Goal: Task Accomplishment & Management: Use online tool/utility

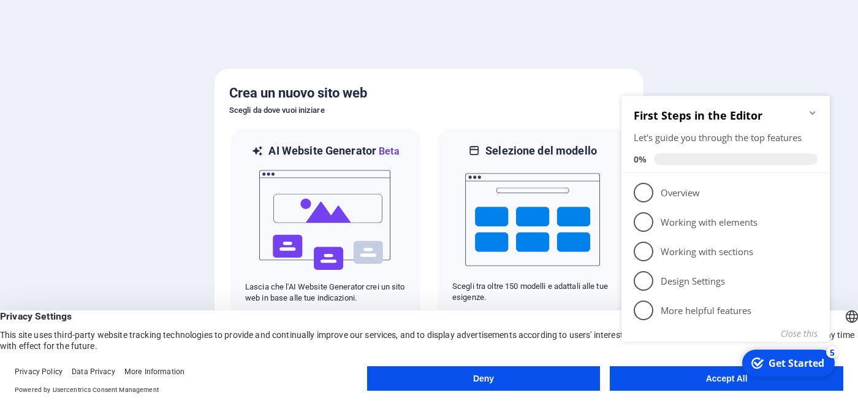
click div "checkmark Get Started 5 First Steps in the Editor Let's guide you through the t…"
click at [813, 109] on icon "Minimize checklist" at bounding box center [813, 113] width 10 height 10
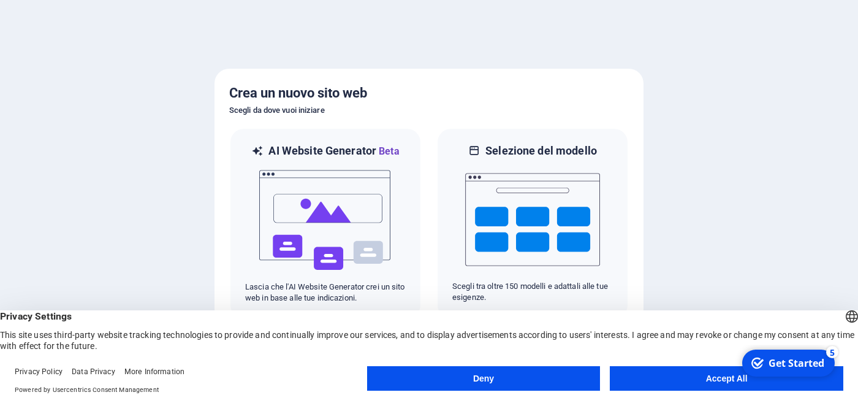
click div "checkmark Get Started 5 First Steps in the Editor Let's guide you through the t…"
click at [706, 381] on button "Accept All" at bounding box center [726, 378] width 233 height 25
click at [706, 381] on div at bounding box center [429, 201] width 858 height 403
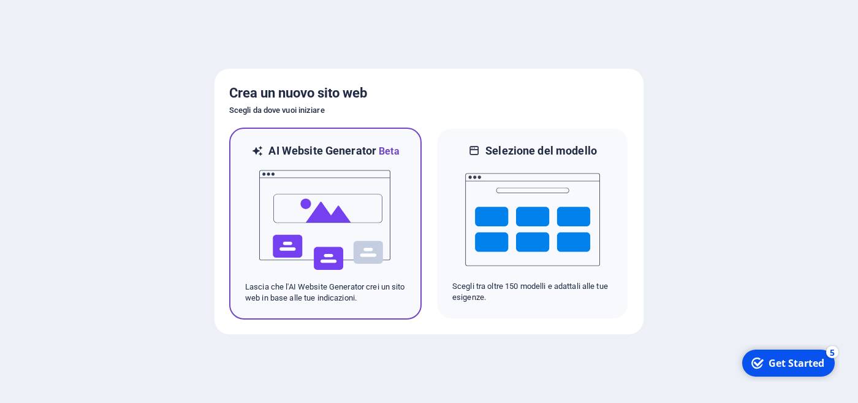
click at [308, 212] on img at bounding box center [325, 220] width 135 height 123
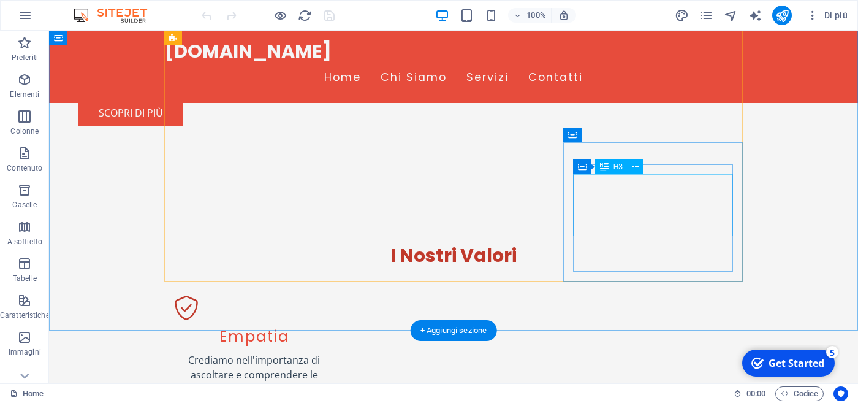
scroll to position [1034, 0]
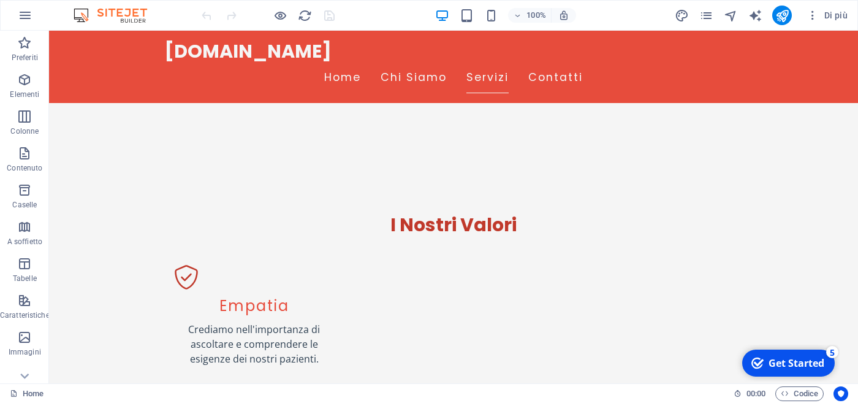
click at [773, 367] on div "Get Started" at bounding box center [796, 362] width 56 height 13
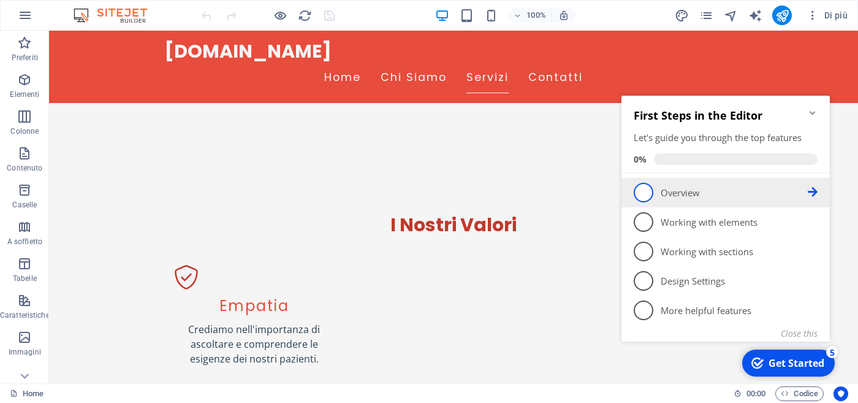
click at [650, 191] on span "1" at bounding box center [644, 193] width 20 height 20
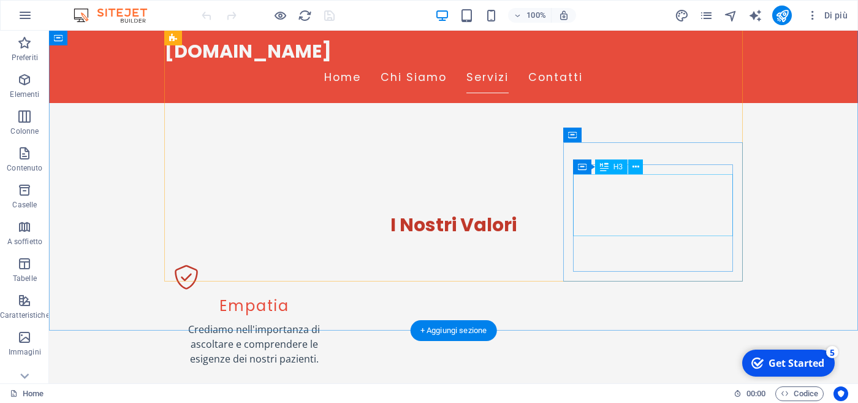
scroll to position [0, 0]
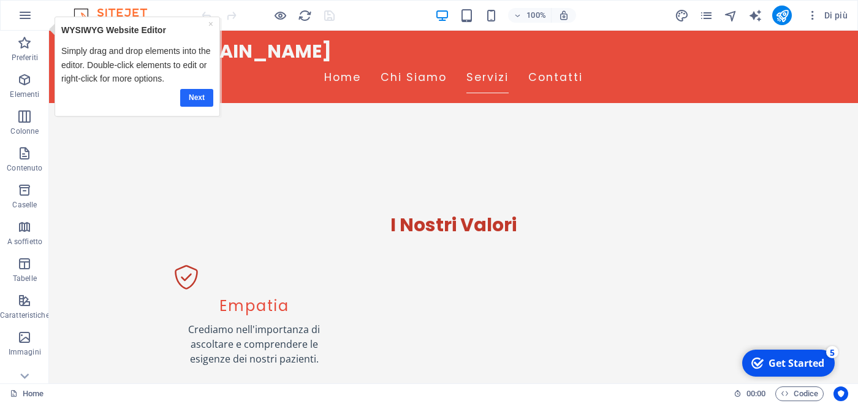
click at [194, 102] on link "Next" at bounding box center [196, 98] width 33 height 18
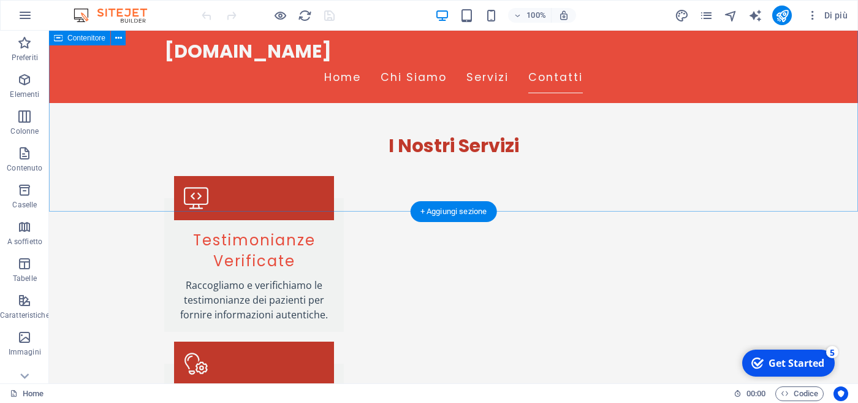
scroll to position [1634, 0]
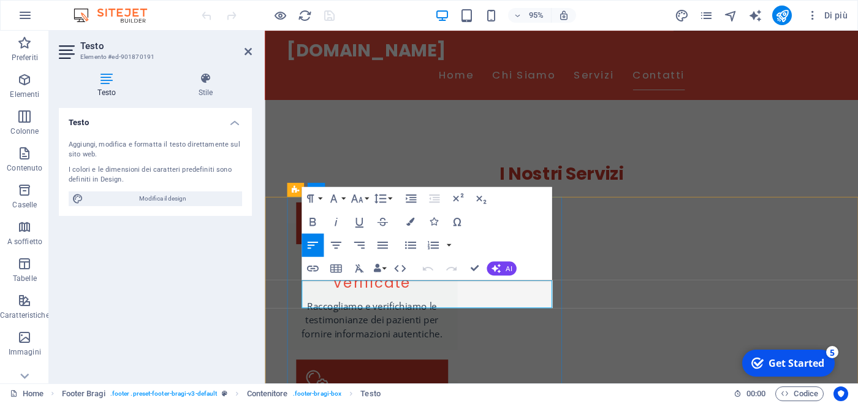
drag, startPoint x: 377, startPoint y: 320, endPoint x: 304, endPoint y: 297, distance: 76.6
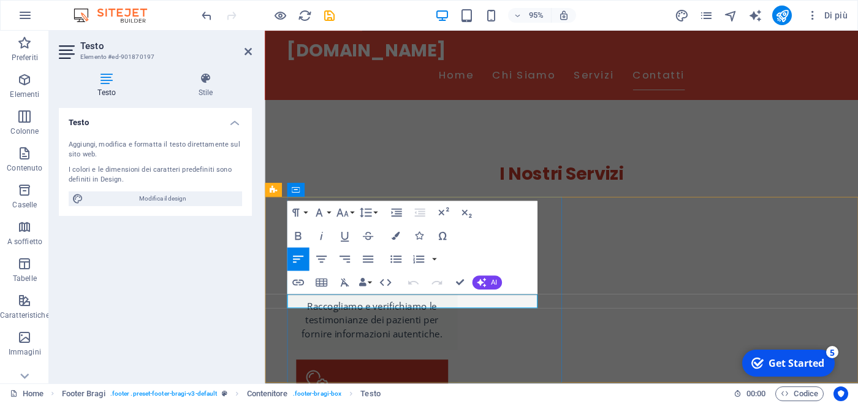
drag, startPoint x: 373, startPoint y: 313, endPoint x: 307, endPoint y: 314, distance: 66.2
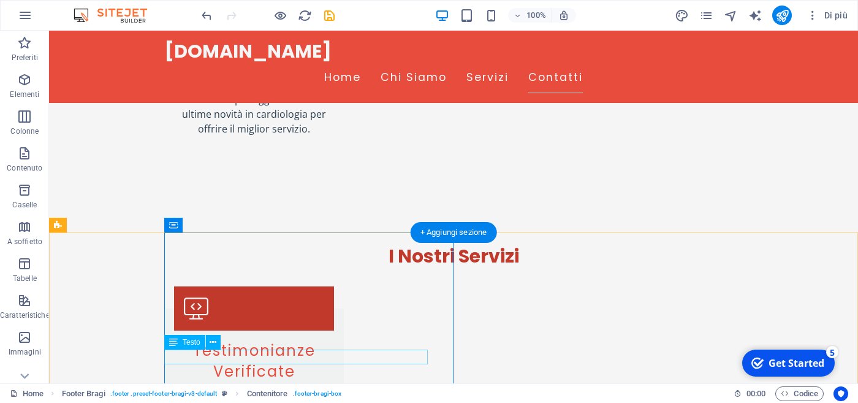
scroll to position [1619, 0]
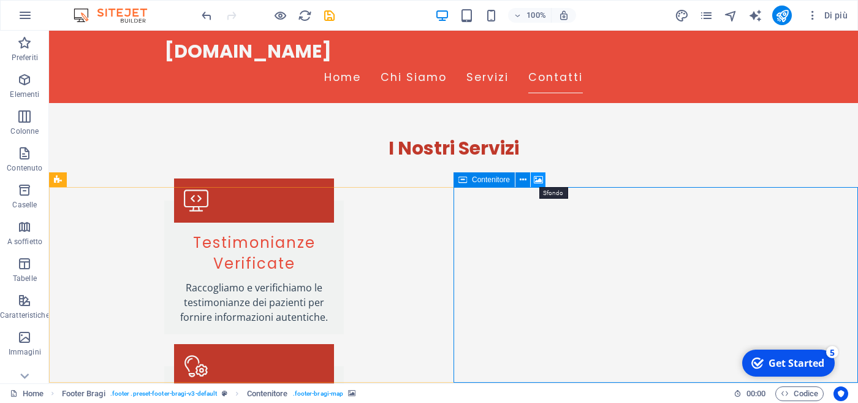
click at [536, 181] on icon at bounding box center [538, 179] width 9 height 13
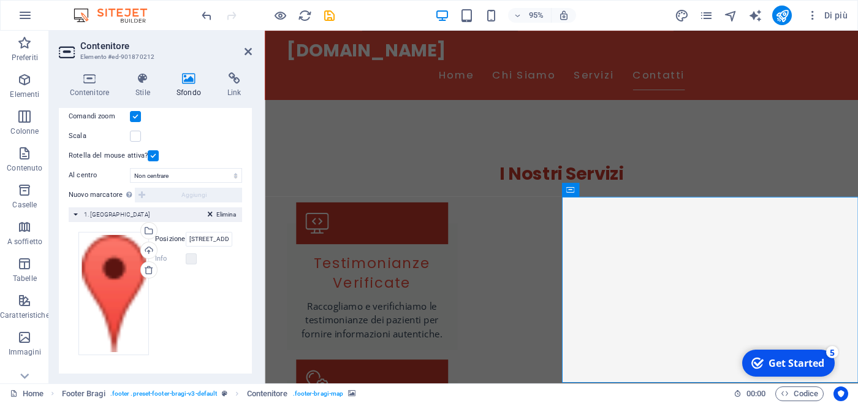
scroll to position [0, 0]
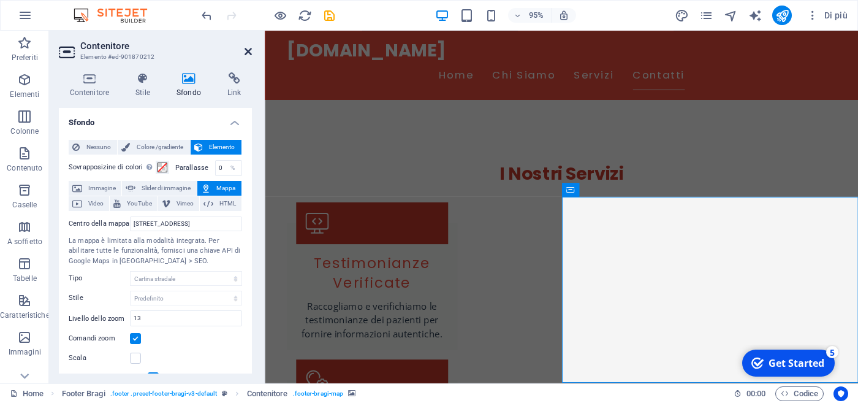
click at [245, 51] on icon at bounding box center [248, 52] width 7 height 10
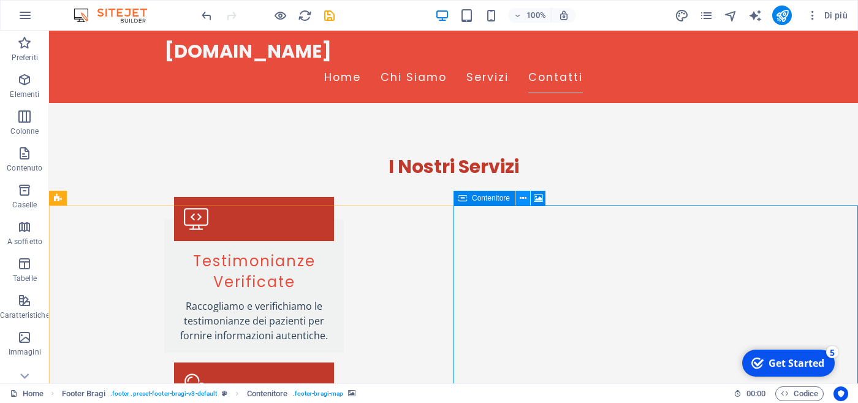
click at [521, 200] on icon at bounding box center [523, 198] width 7 height 13
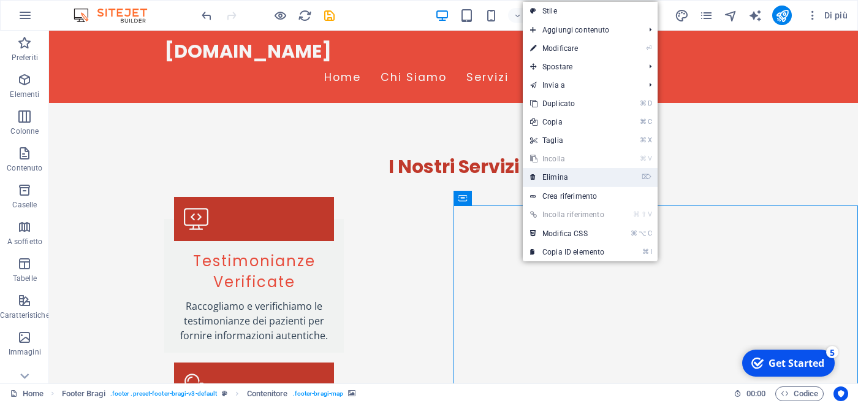
click at [565, 178] on link "⌦ Elimina" at bounding box center [567, 177] width 89 height 18
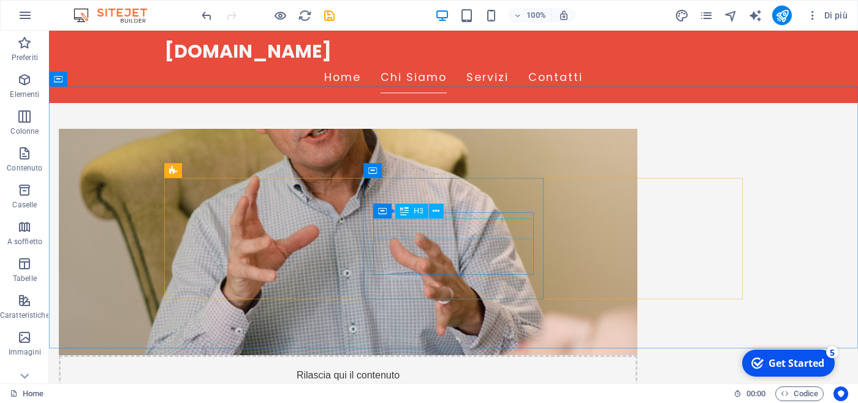
scroll to position [517, 0]
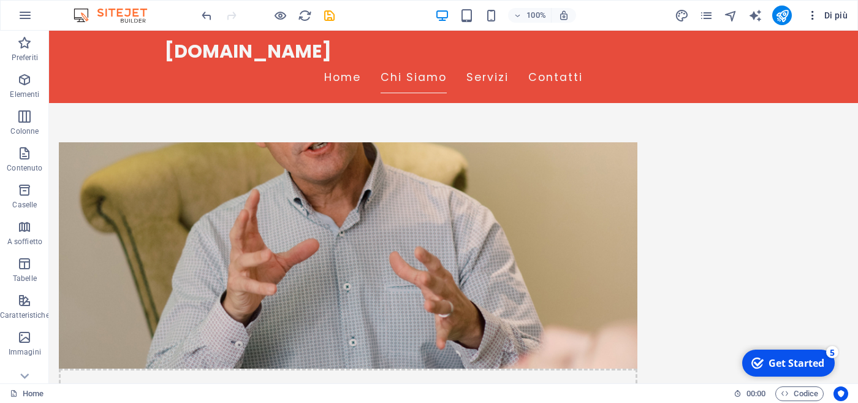
click at [835, 15] on span "Di più" at bounding box center [826, 15] width 41 height 12
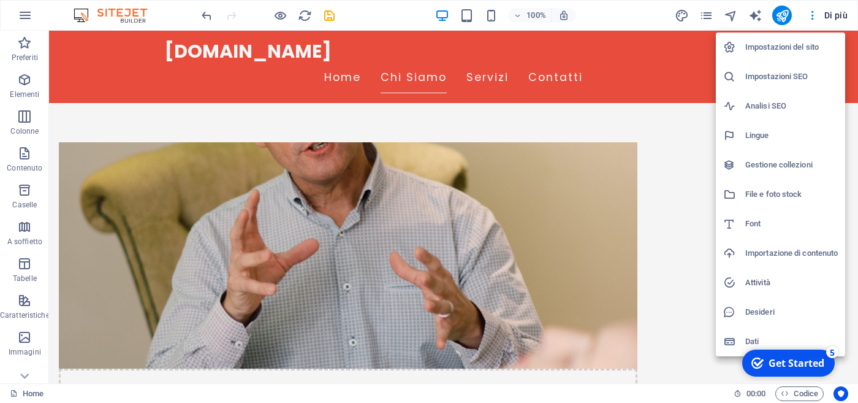
click at [384, 169] on div at bounding box center [429, 201] width 858 height 403
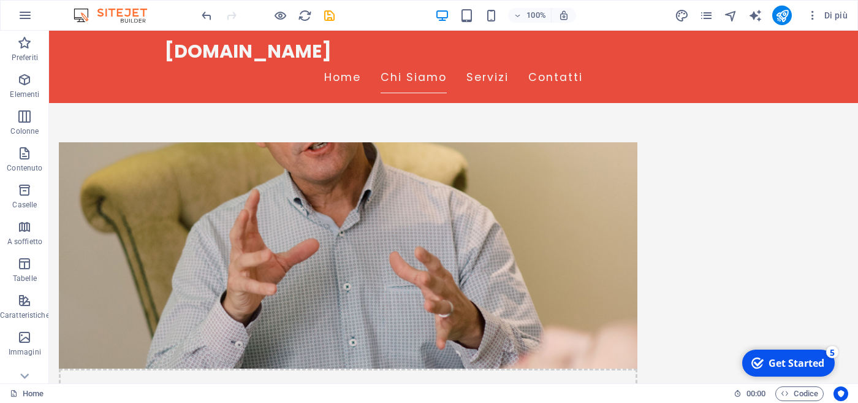
click at [769, 366] on div "Get Started" at bounding box center [796, 362] width 56 height 13
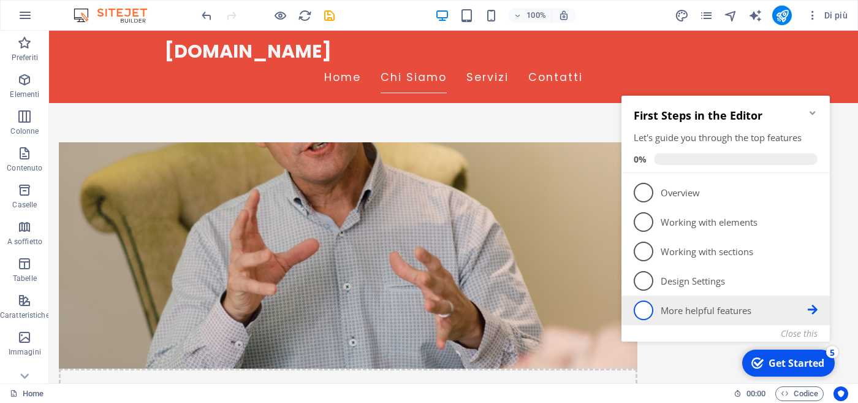
click at [814, 197] on icon at bounding box center [813, 192] width 10 height 10
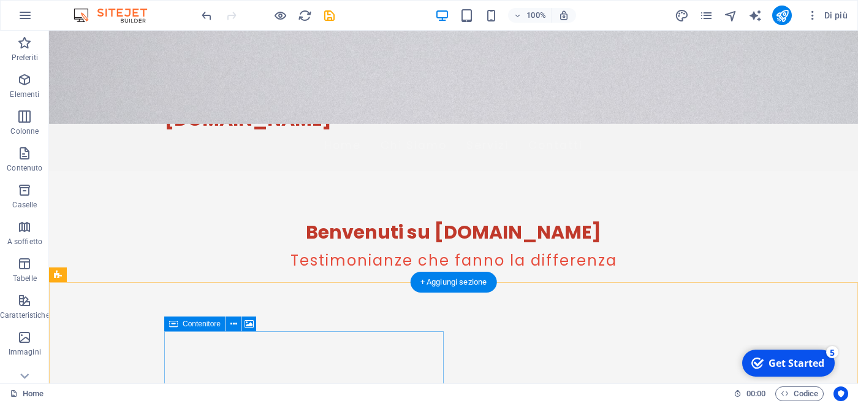
scroll to position [0, 0]
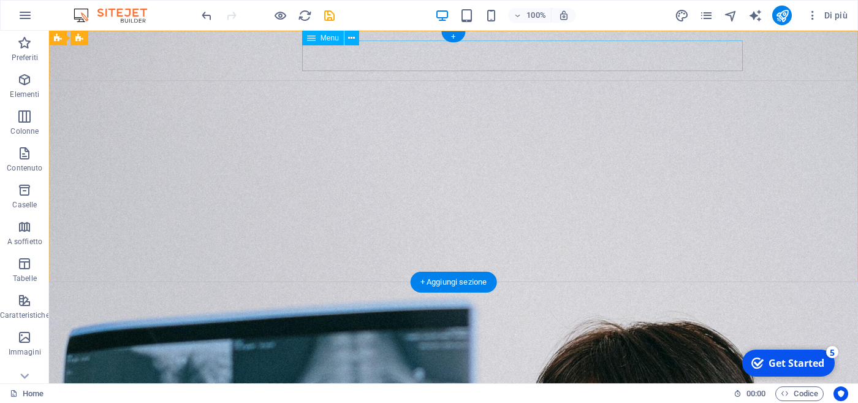
click at [476, 390] on nav "Home Chi Siamo Servizi Contatti" at bounding box center [453, 405] width 578 height 31
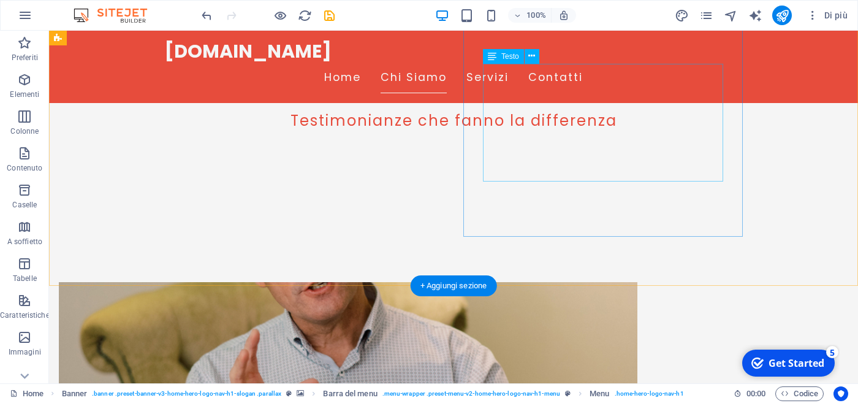
scroll to position [409, 0]
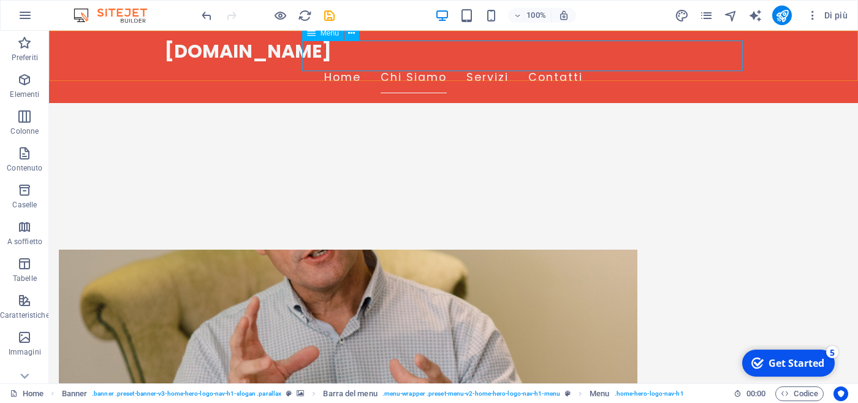
click at [572, 63] on nav "Home Chi Siamo Servizi Contatti" at bounding box center [453, 78] width 578 height 31
click at [566, 63] on nav "Home Chi Siamo Servizi Contatti" at bounding box center [453, 78] width 578 height 31
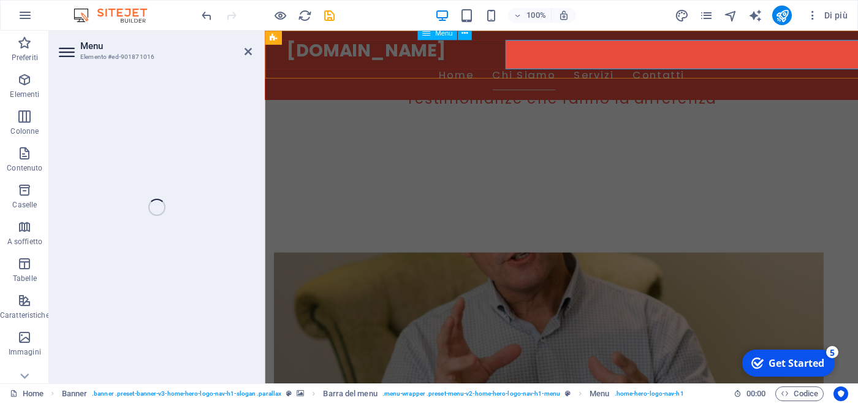
click at [582, 63] on nav "Home Chi Siamo Servizi Contatti" at bounding box center [577, 78] width 578 height 31
select select
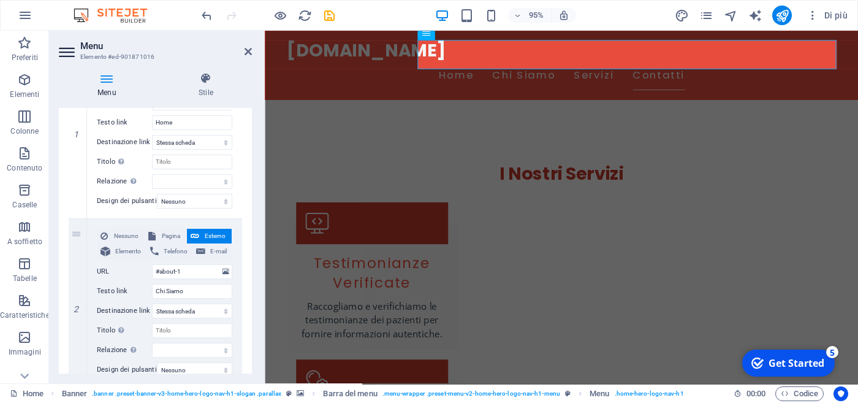
scroll to position [207, 0]
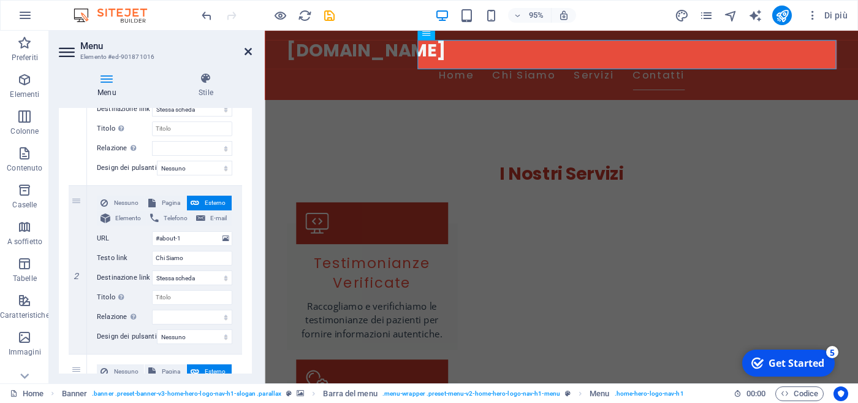
click at [252, 51] on icon at bounding box center [248, 52] width 7 height 10
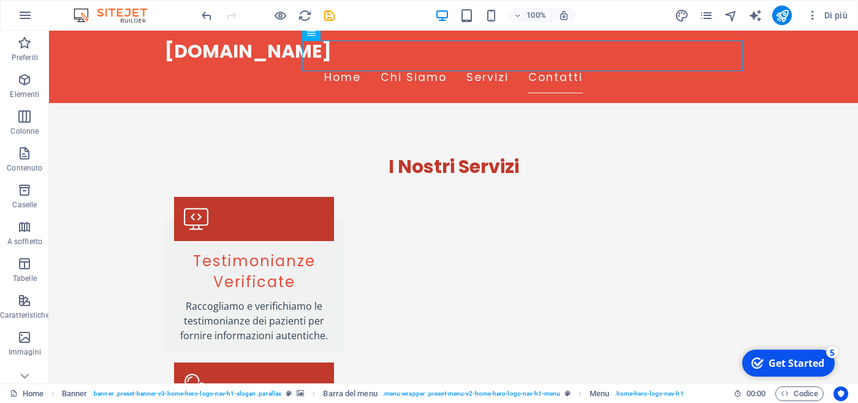
click at [124, 10] on img at bounding box center [116, 15] width 92 height 15
click at [326, 17] on icon "save" at bounding box center [329, 16] width 14 height 14
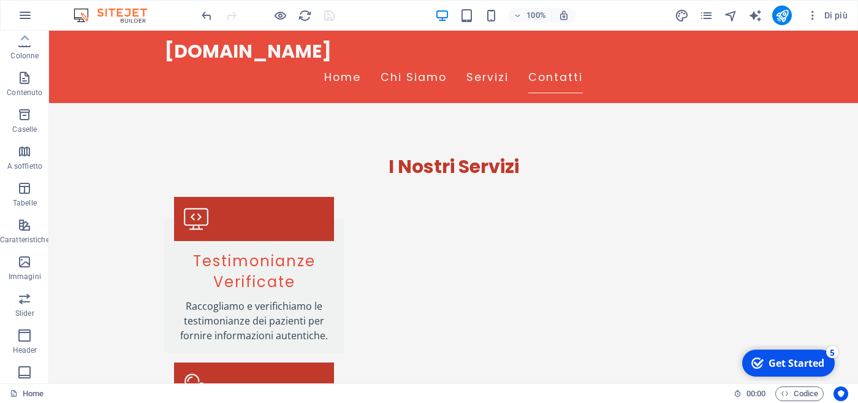
scroll to position [0, 0]
click at [29, 16] on icon "button" at bounding box center [25, 15] width 15 height 15
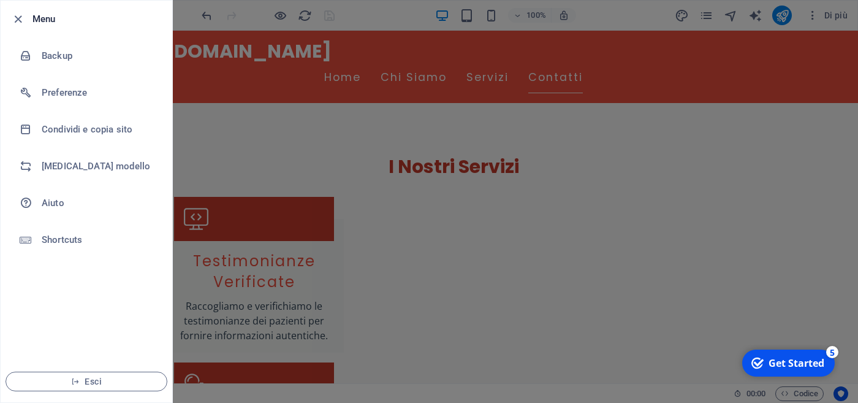
click at [326, 223] on div at bounding box center [429, 201] width 858 height 403
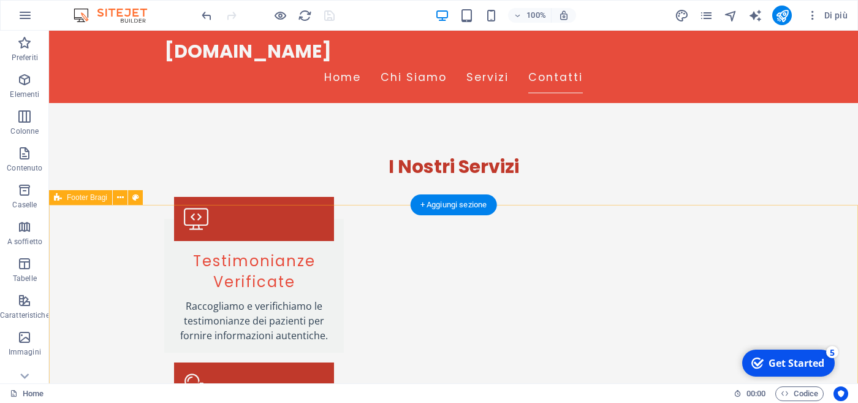
scroll to position [1619, 0]
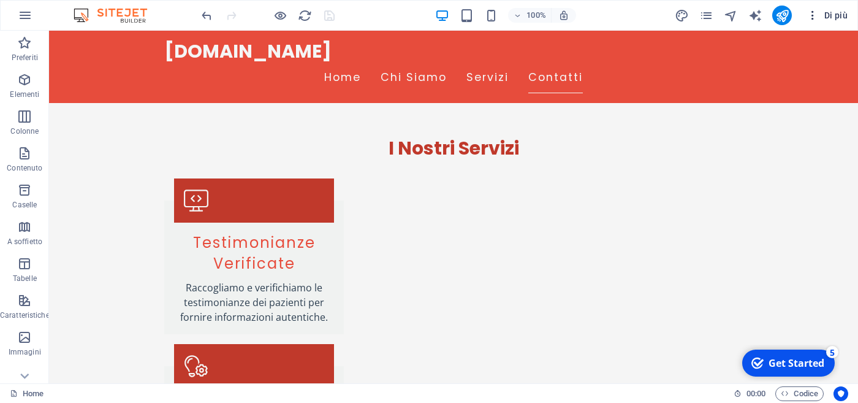
click at [838, 15] on span "Di più" at bounding box center [826, 15] width 41 height 12
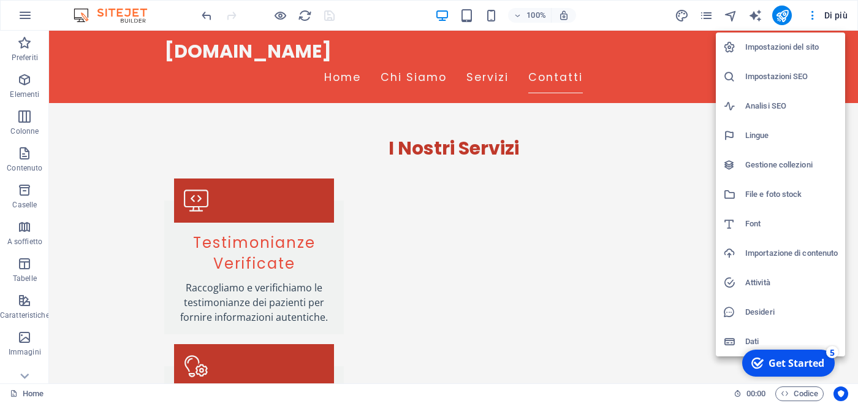
click at [811, 20] on div at bounding box center [429, 201] width 858 height 403
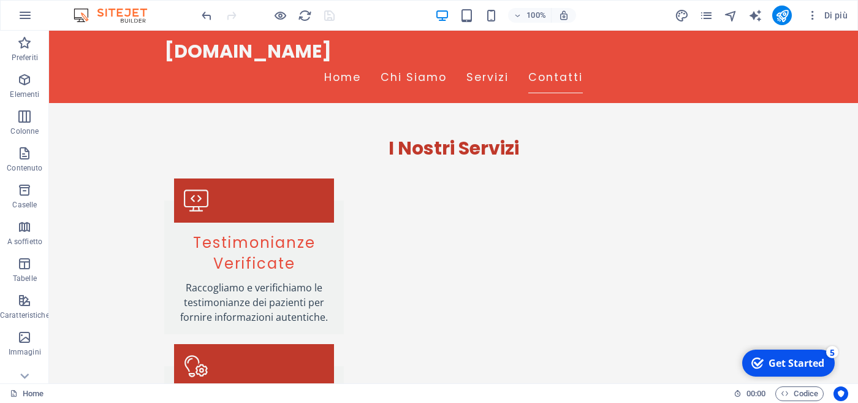
click at [811, 20] on icon "button" at bounding box center [812, 15] width 12 height 12
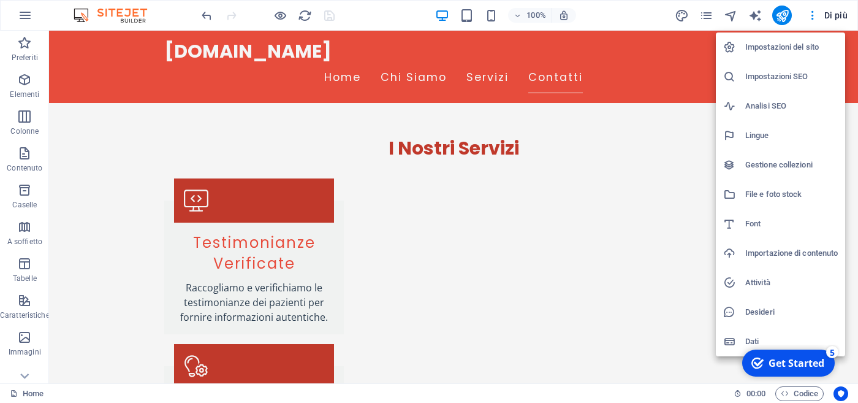
click at [841, 18] on div at bounding box center [429, 201] width 858 height 403
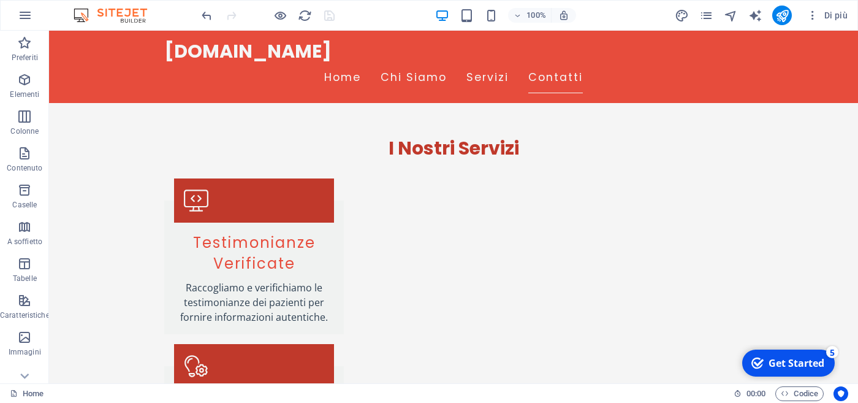
click at [841, 18] on div "Impostazioni del sito Impostazioni SEO Analisi SEO Lingue Gestione collezioni F…" at bounding box center [429, 204] width 858 height 395
click at [841, 18] on span "Di più" at bounding box center [826, 15] width 41 height 12
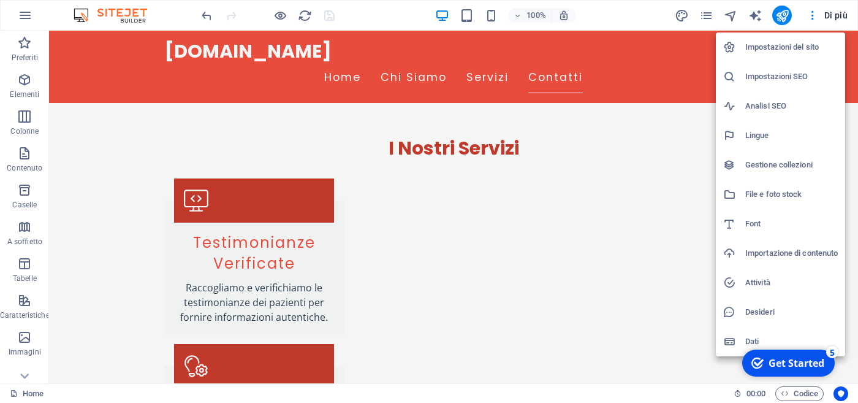
click at [514, 272] on div at bounding box center [429, 201] width 858 height 403
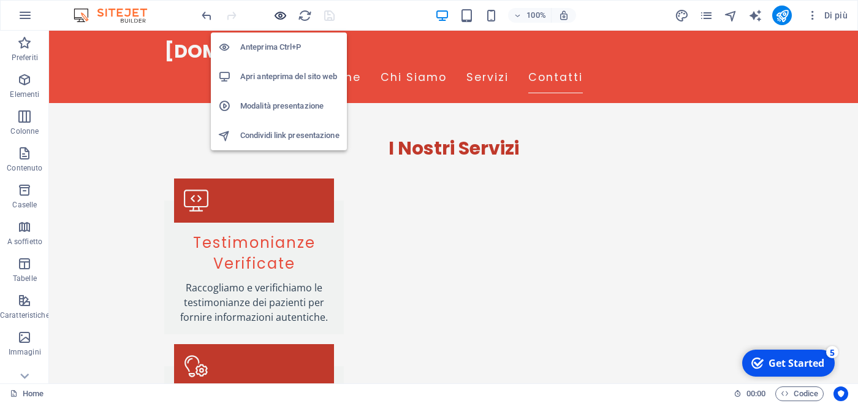
click at [281, 14] on icon "button" at bounding box center [280, 16] width 14 height 14
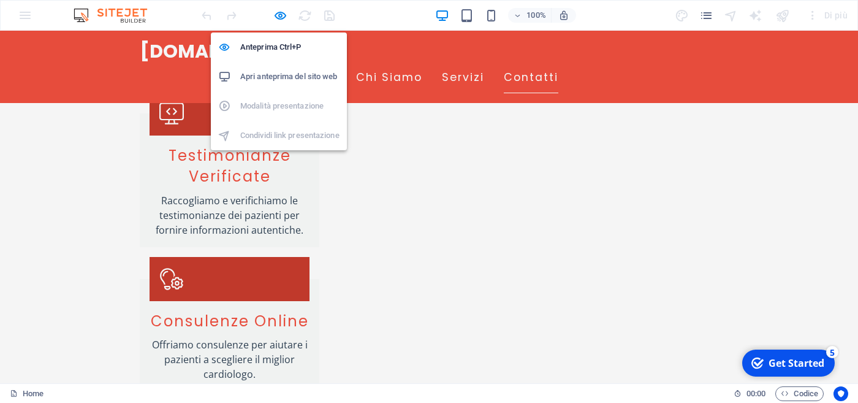
click at [292, 75] on h6 "Apri anteprima del sito web" at bounding box center [289, 76] width 99 height 15
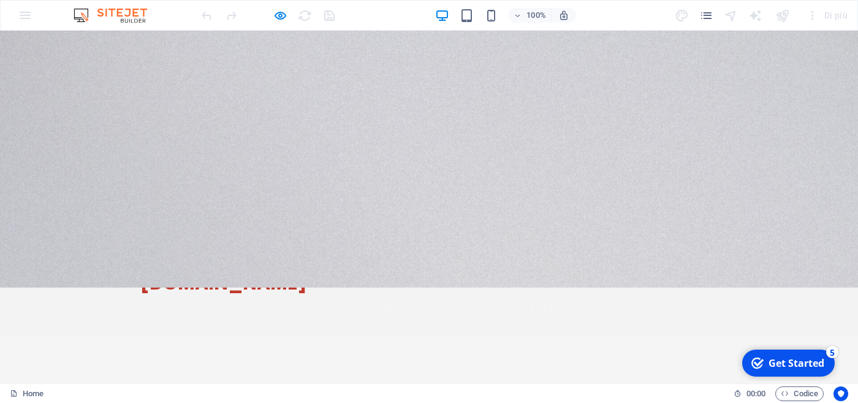
scroll to position [0, 0]
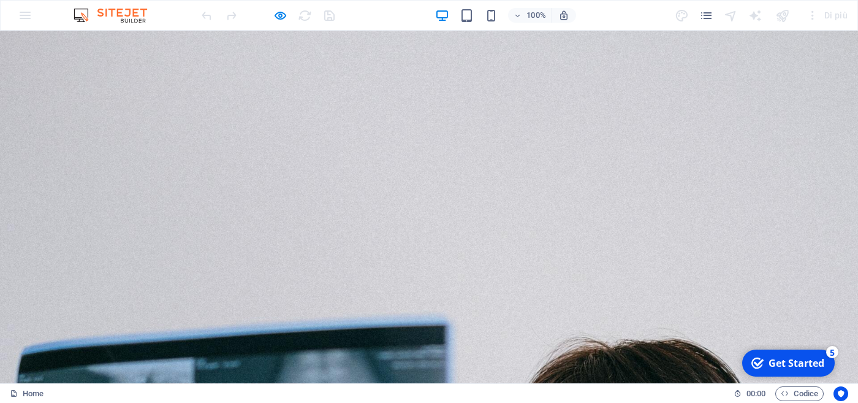
click at [339, 18] on div "100% Di più" at bounding box center [525, 16] width 653 height 20
click at [110, 15] on img at bounding box center [116, 15] width 92 height 15
click at [81, 10] on img at bounding box center [116, 15] width 92 height 15
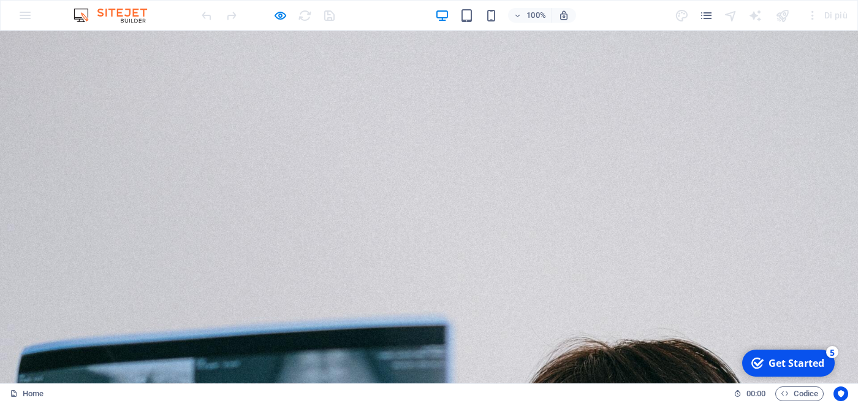
click at [81, 10] on img at bounding box center [116, 15] width 92 height 15
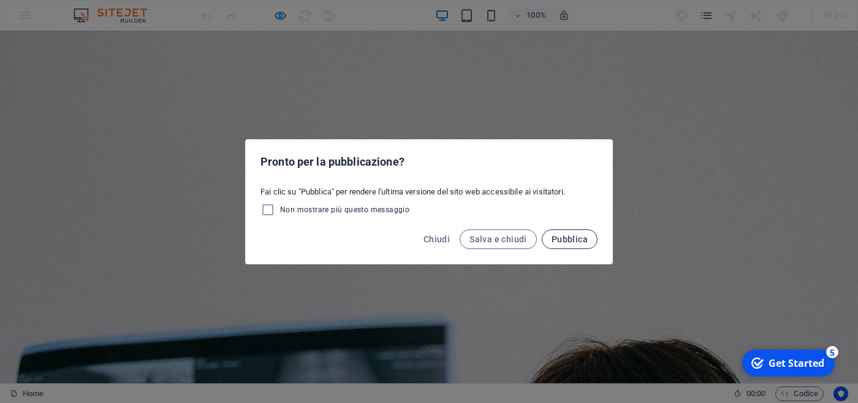
click at [572, 235] on span "Pubblica" at bounding box center [570, 239] width 36 height 10
